Goal: Find specific page/section: Find specific page/section

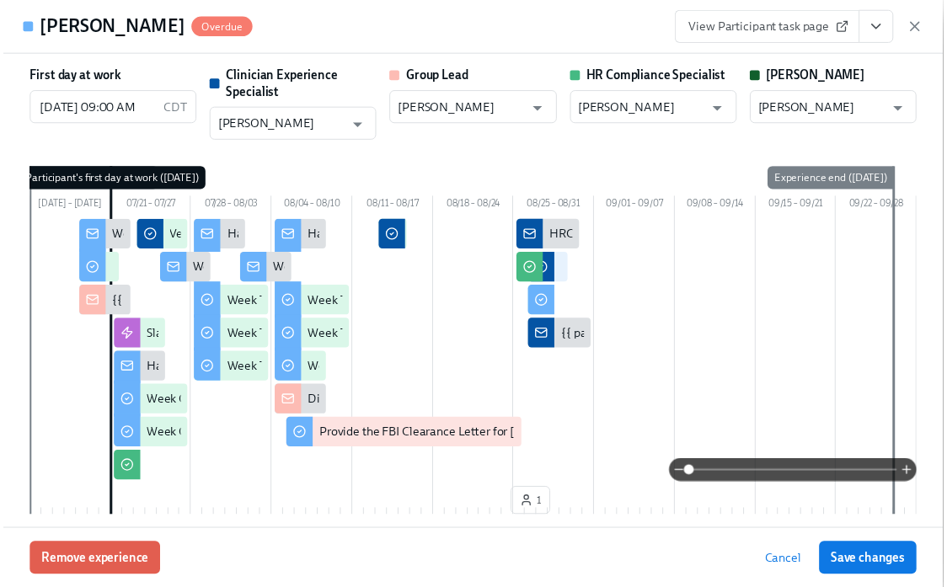
scroll to position [0, 28368]
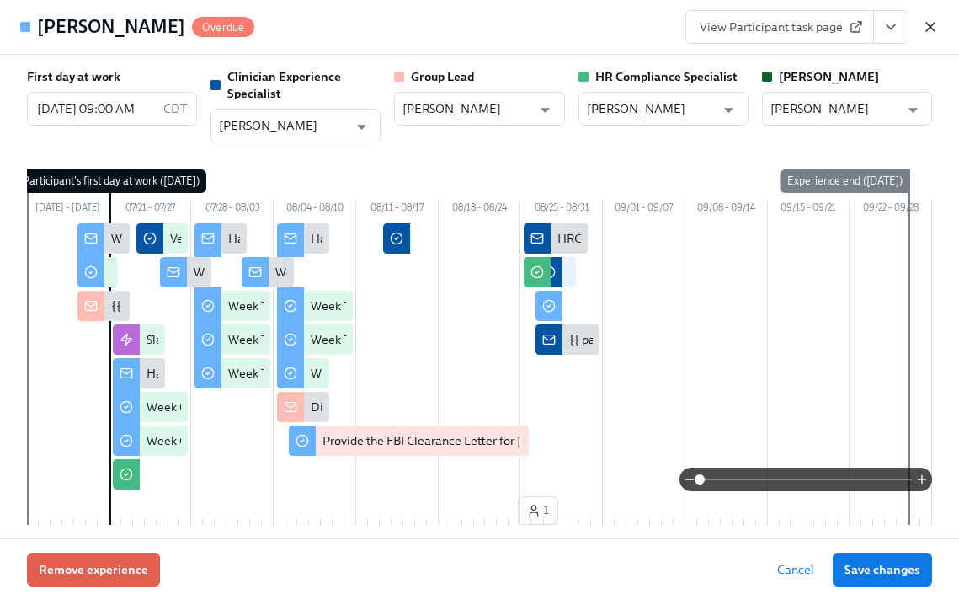
click at [930, 28] on icon "button" at bounding box center [930, 27] width 8 height 8
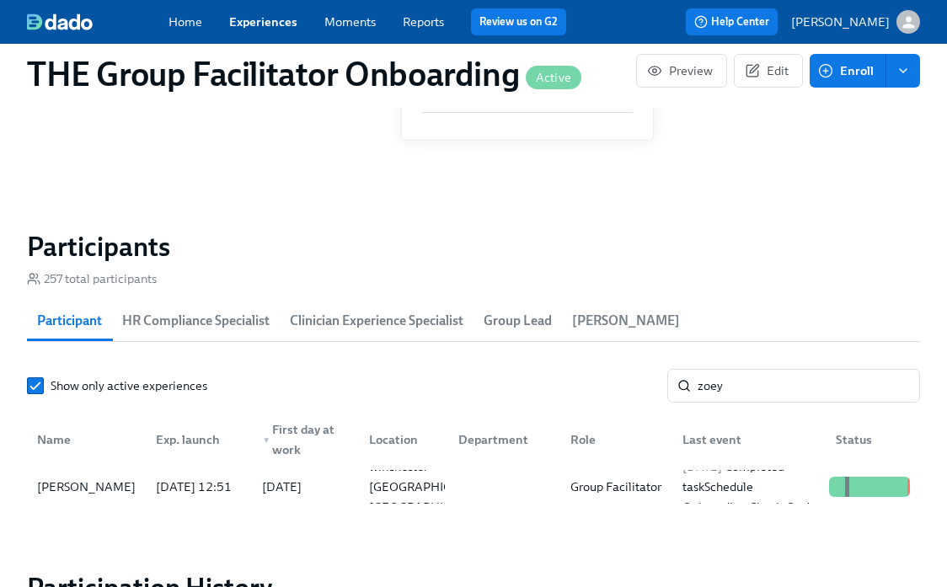
scroll to position [0, 28355]
click at [702, 392] on input "zoey" at bounding box center [808, 386] width 222 height 34
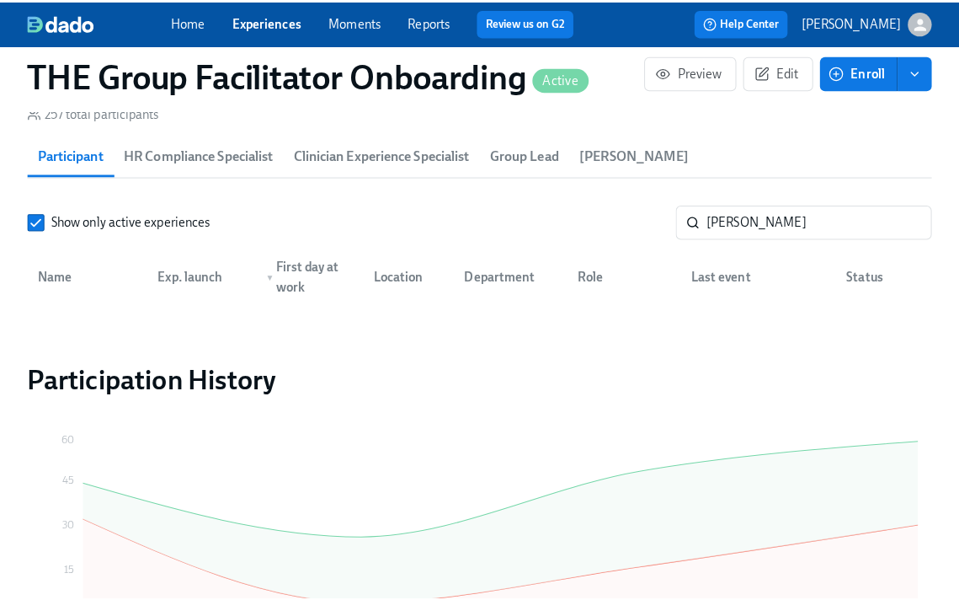
scroll to position [0, 28368]
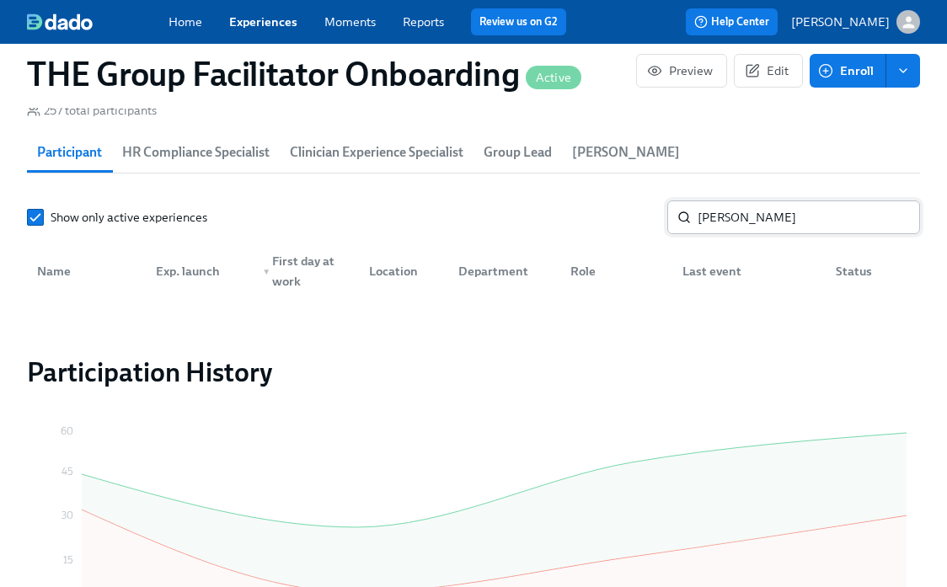
click at [796, 229] on input "[PERSON_NAME]" at bounding box center [808, 217] width 222 height 34
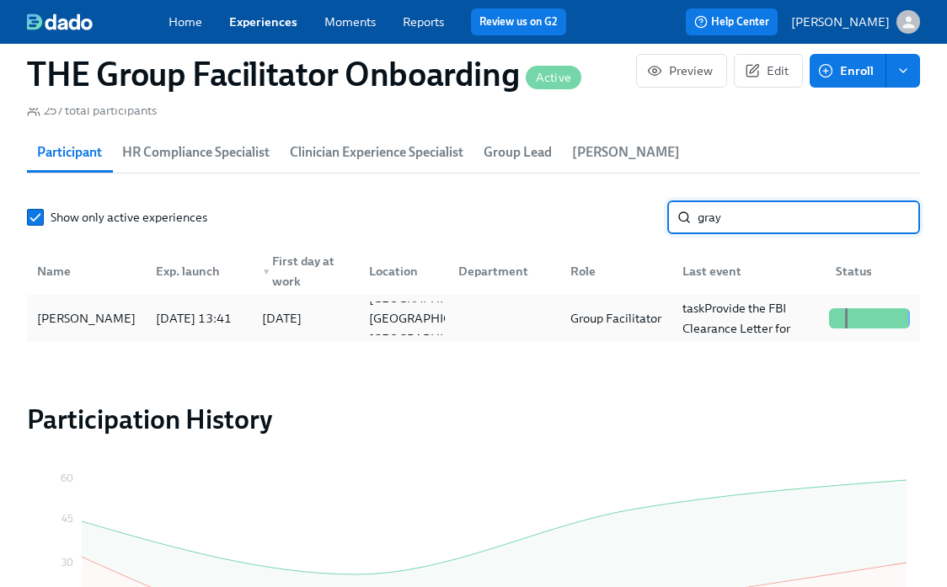
click at [104, 317] on div "[PERSON_NAME]" at bounding box center [86, 318] width 112 height 34
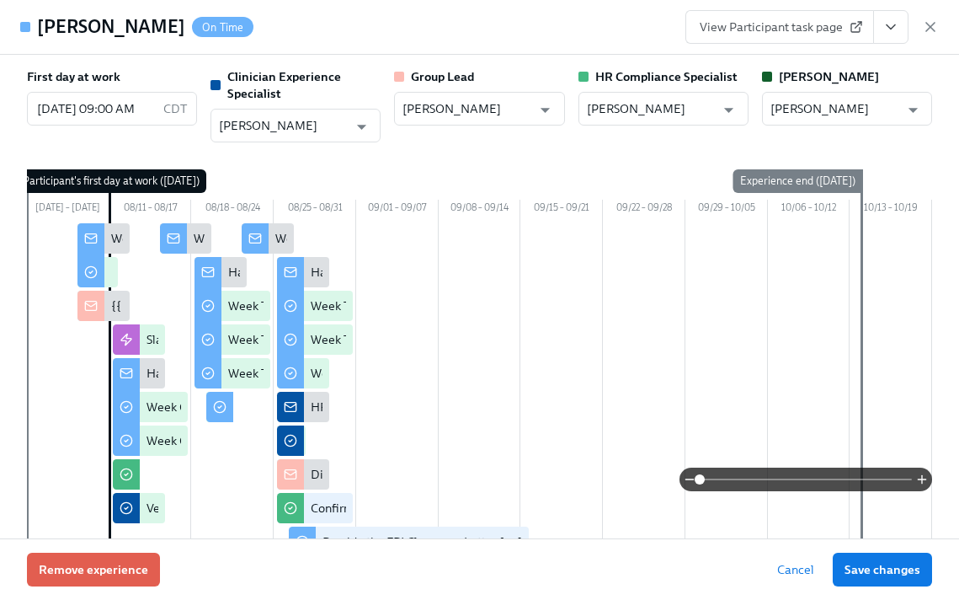
click at [897, 29] on icon "View task page" at bounding box center [891, 27] width 17 height 17
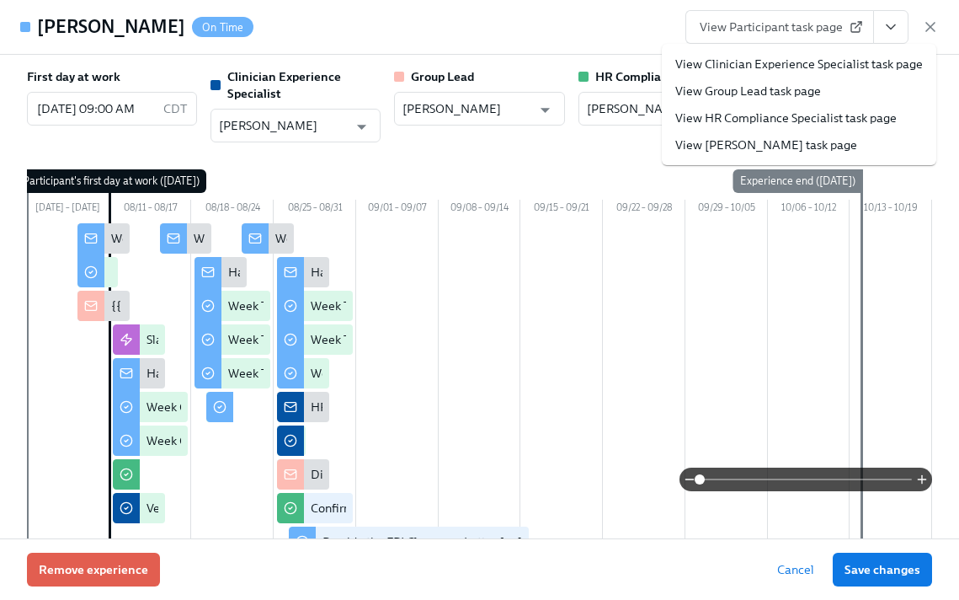
click at [857, 61] on link "View Clinician Experience Specialist task page" at bounding box center [799, 64] width 248 height 17
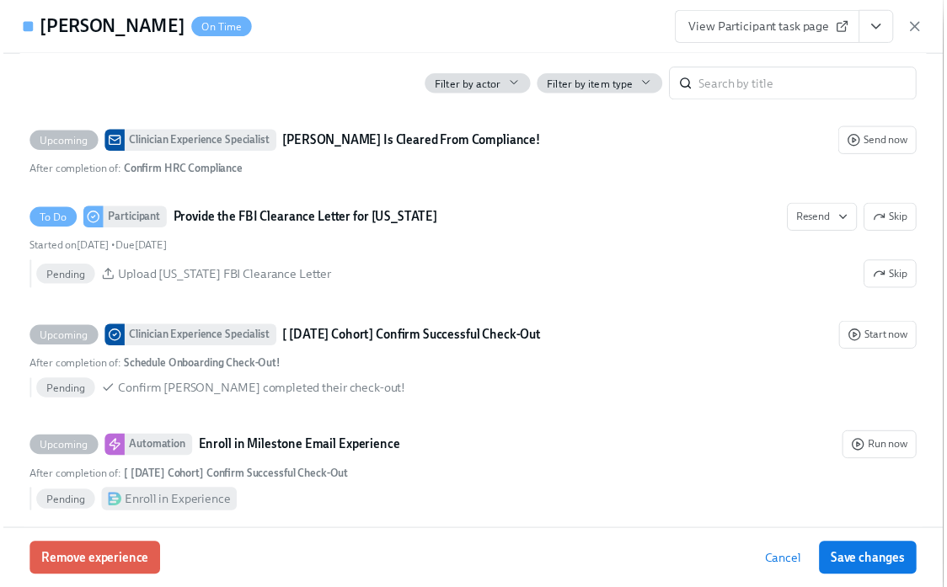
scroll to position [4068, 0]
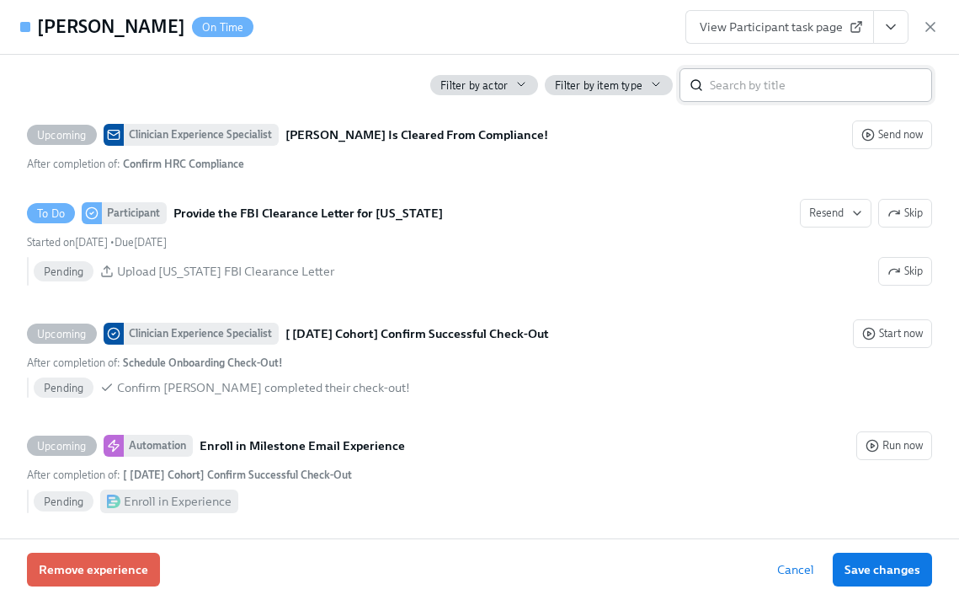
click at [771, 88] on input "search" at bounding box center [821, 85] width 222 height 34
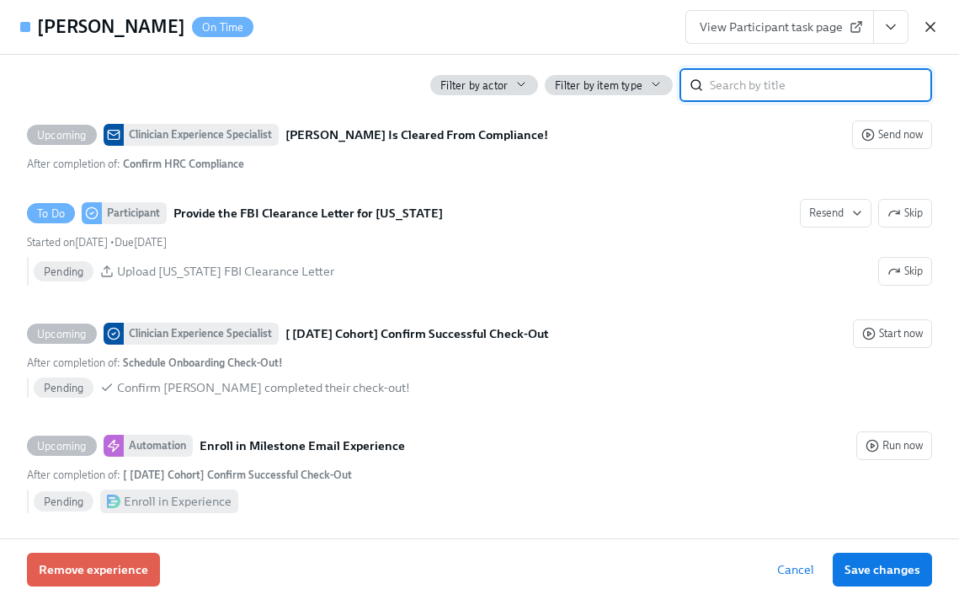
click at [933, 27] on icon "button" at bounding box center [930, 27] width 17 height 17
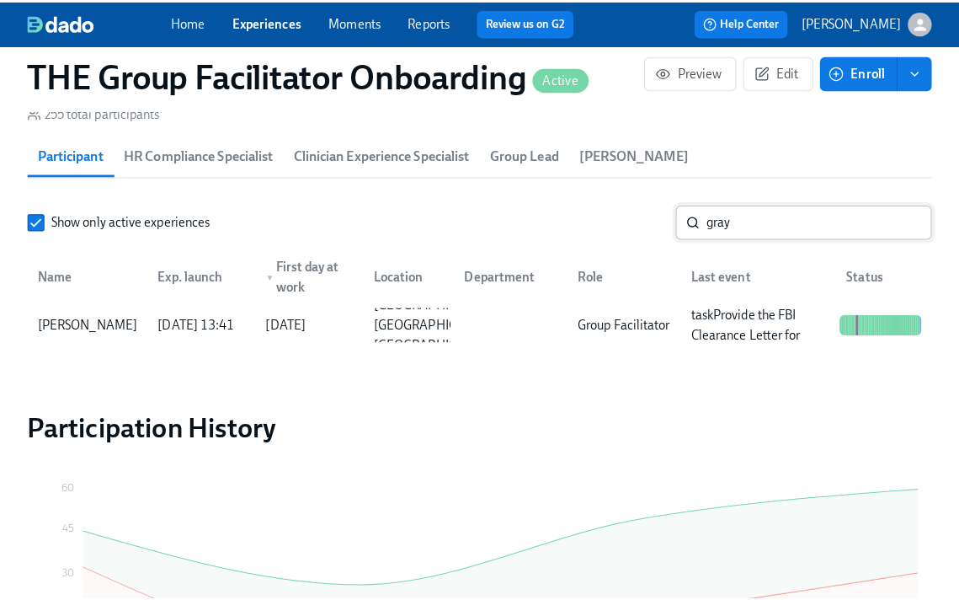
scroll to position [0, 28355]
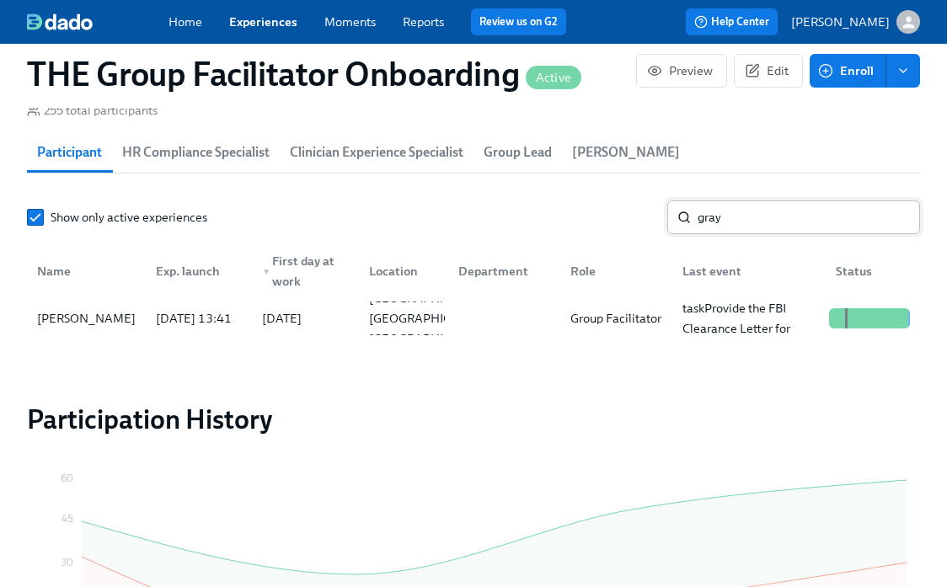
click at [784, 230] on input "gray" at bounding box center [808, 217] width 222 height 34
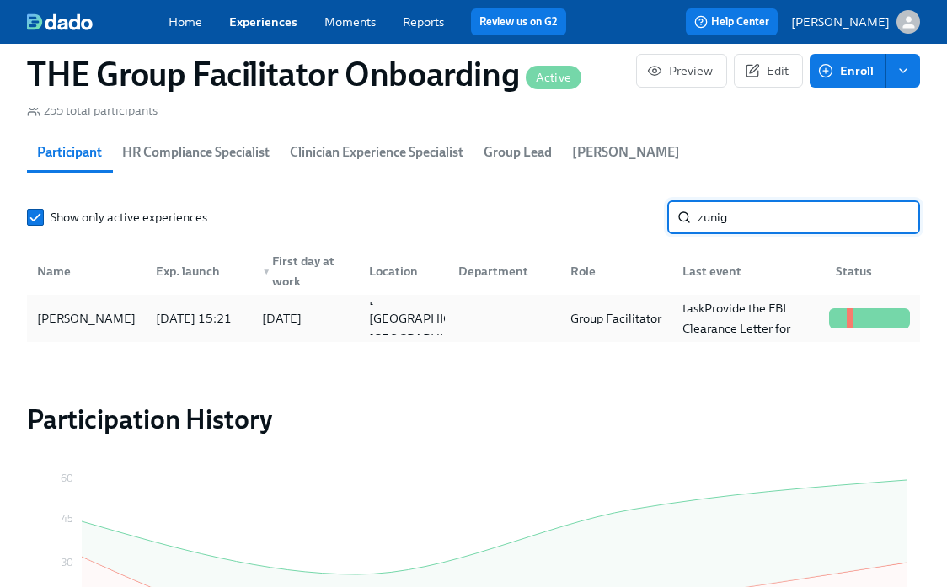
type input "zunig"
click at [120, 317] on div "[PERSON_NAME]" at bounding box center [86, 318] width 112 height 20
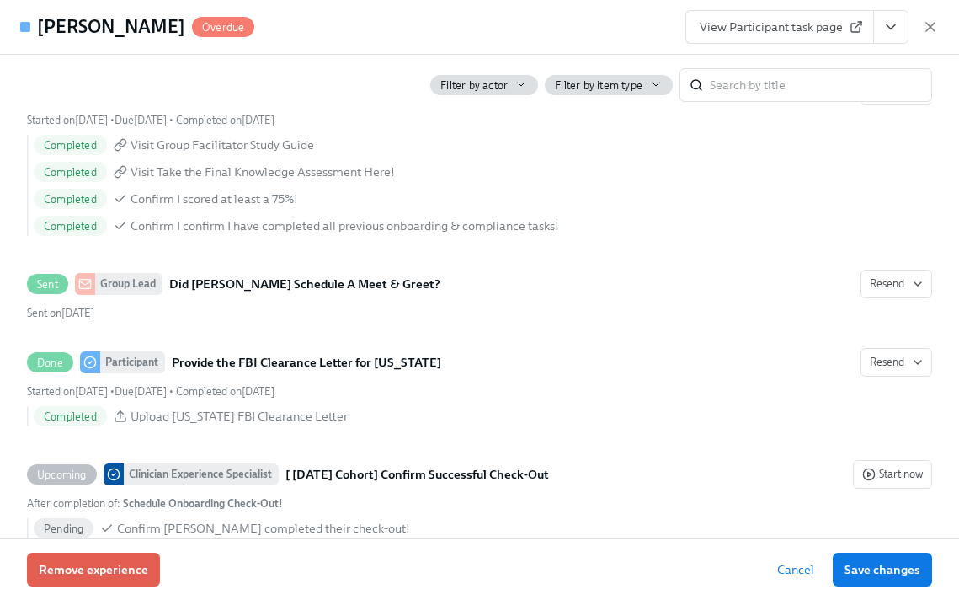
scroll to position [0, 28368]
